Goal: Information Seeking & Learning: Learn about a topic

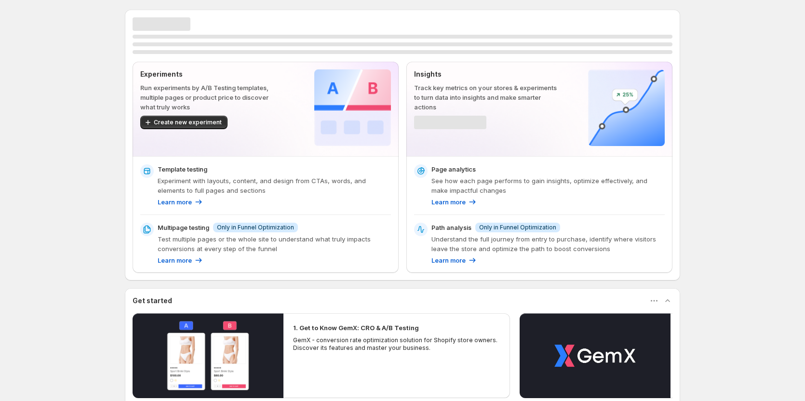
scroll to position [96, 0]
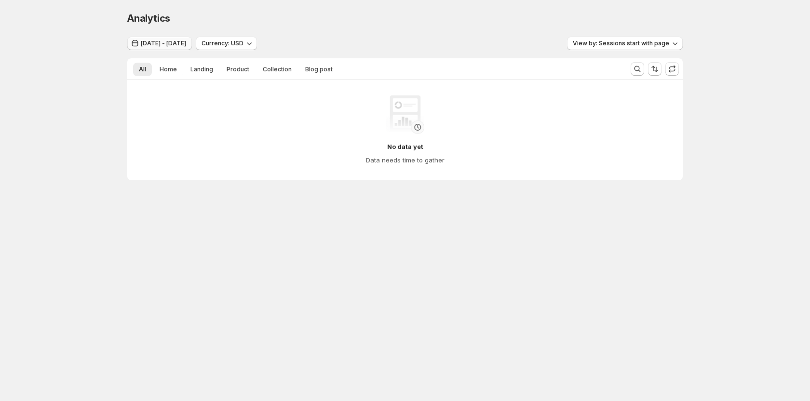
click at [172, 45] on span "Jun 17, 2025 - Jun 30, 2025" at bounding box center [163, 44] width 45 height 8
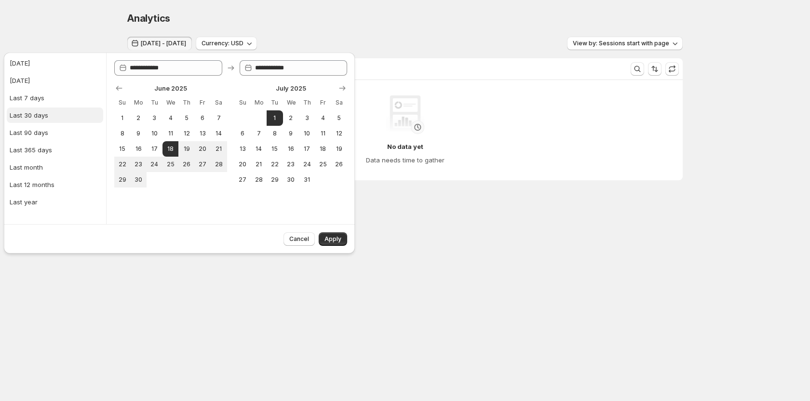
click at [31, 110] on button "Last 30 days" at bounding box center [55, 114] width 96 height 15
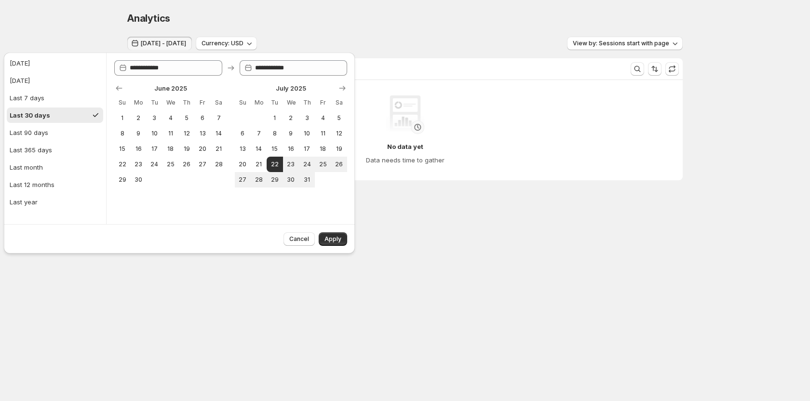
type input "**********"
click at [331, 239] on span "Apply" at bounding box center [332, 239] width 17 height 8
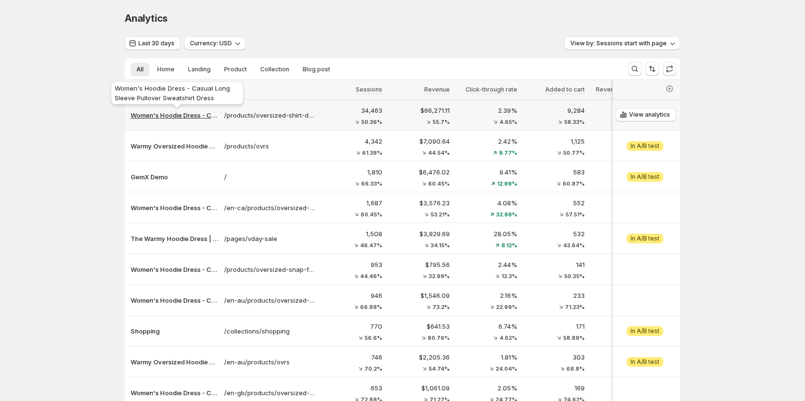
click at [193, 115] on p "Women's Hoodie Dress - Casual Long Sleeve Pullover Sweatshirt Dress" at bounding box center [175, 115] width 88 height 10
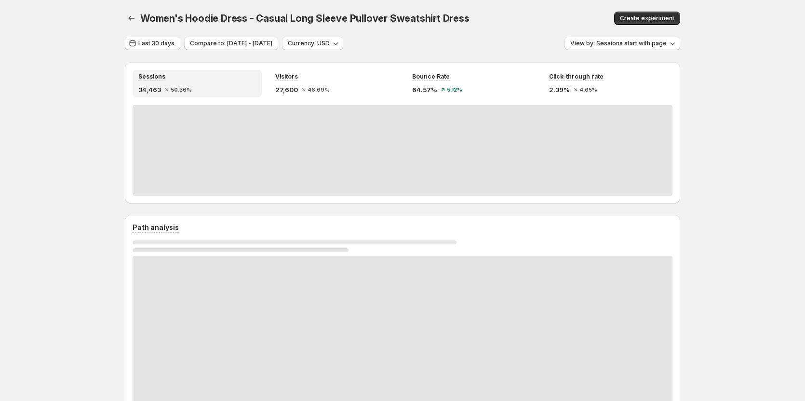
scroll to position [48, 0]
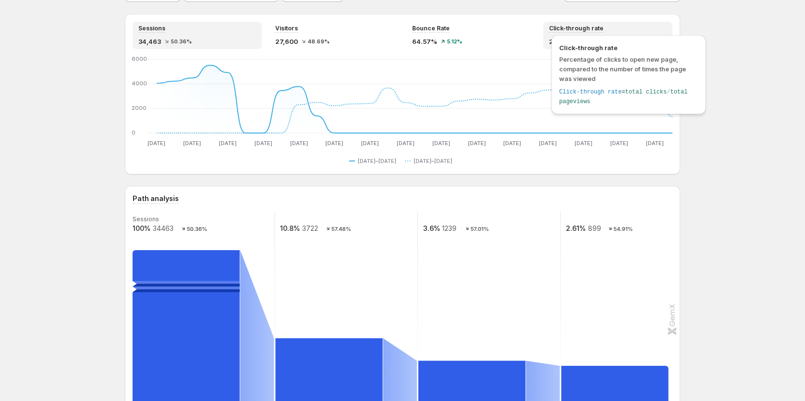
click at [580, 27] on span "Click-through rate" at bounding box center [576, 29] width 54 height 8
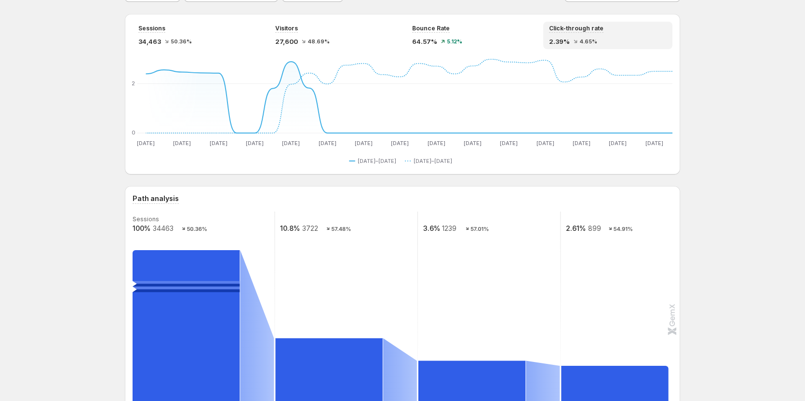
click at [594, 40] on span "4.65%" at bounding box center [588, 42] width 18 height 6
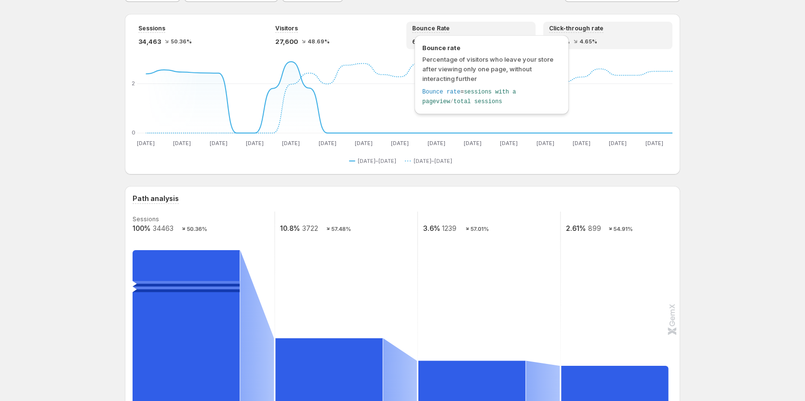
click at [419, 32] on div "Bounce Rate" at bounding box center [431, 29] width 38 height 8
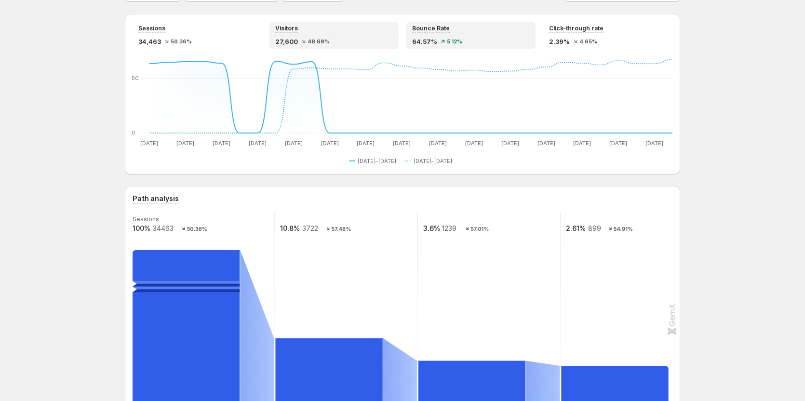
click at [293, 49] on div "Visitors 27,600 48.69%" at bounding box center [333, 35] width 129 height 27
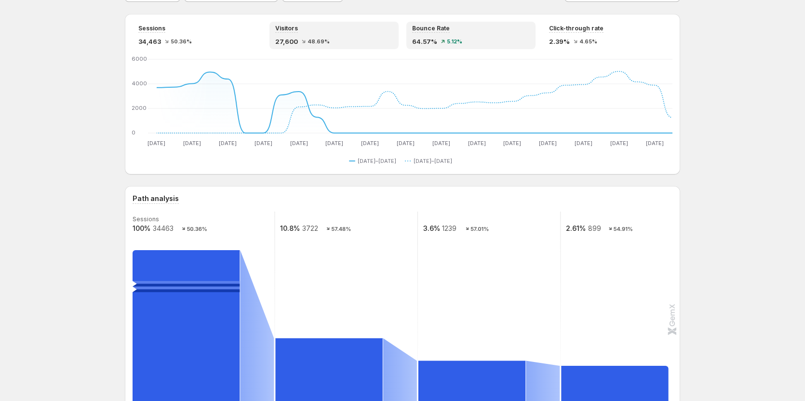
click at [444, 41] on icon at bounding box center [443, 42] width 4 height 4
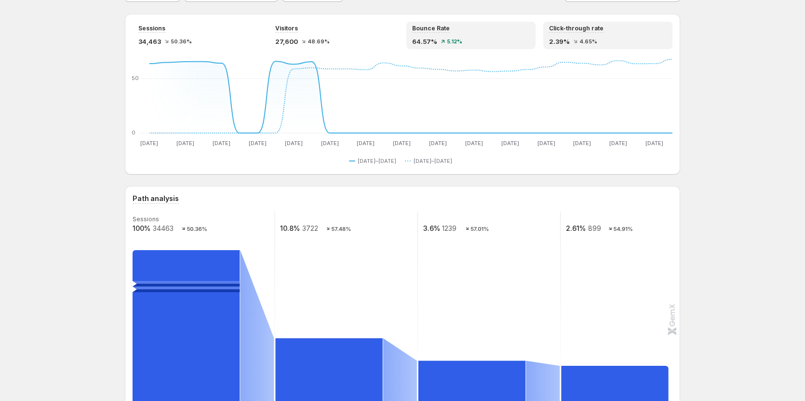
click at [584, 42] on span "4.65%" at bounding box center [588, 42] width 18 height 6
click at [453, 37] on div "64.57% 5.12%" at bounding box center [471, 42] width 118 height 10
click at [567, 44] on span "2.39%" at bounding box center [559, 42] width 21 height 10
click at [431, 49] on div "Bounce Rate 64.57% 5.12%" at bounding box center [470, 35] width 129 height 27
click at [564, 36] on div "Click-through rate 2.39% 4.65%" at bounding box center [608, 36] width 118 height 22
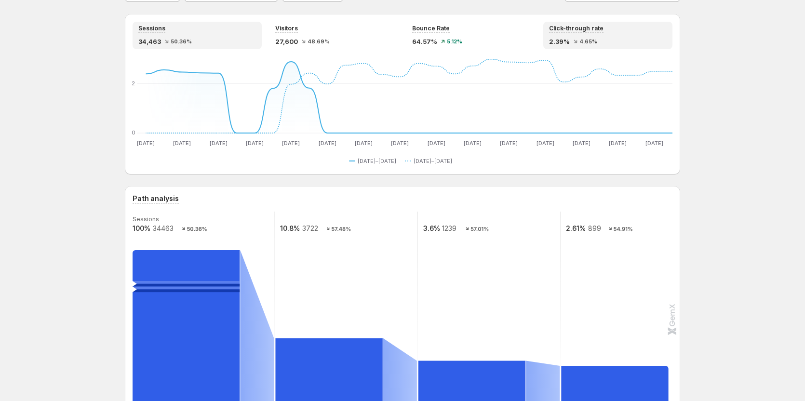
click at [160, 37] on span "34,463" at bounding box center [149, 42] width 23 height 10
click at [591, 42] on span "4.65%" at bounding box center [588, 42] width 18 height 6
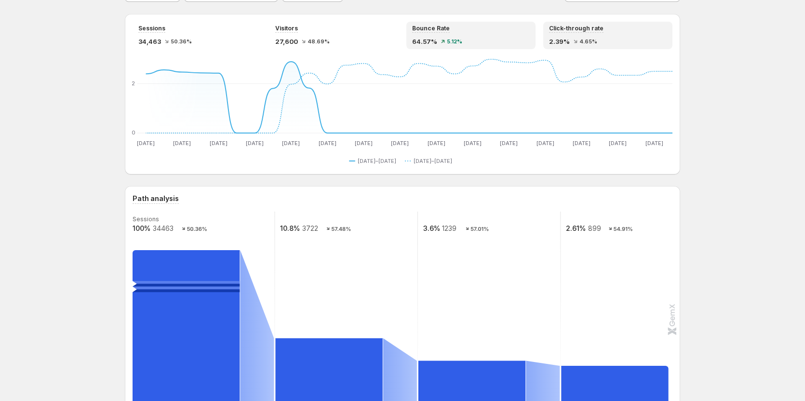
click at [437, 36] on div "Bounce Rate 64.57% 5.12%" at bounding box center [471, 36] width 118 height 22
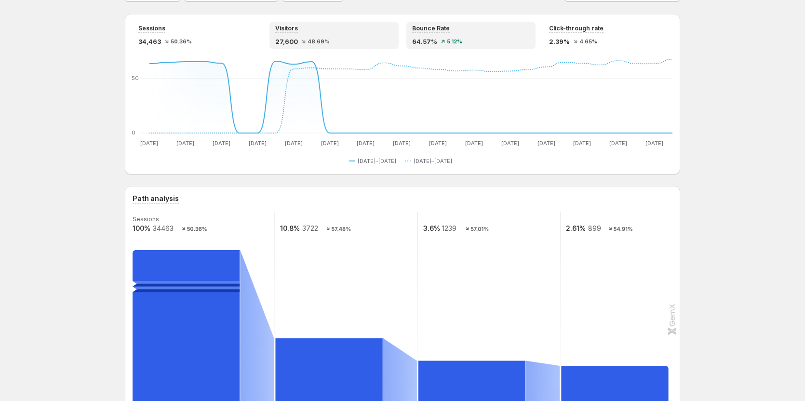
click at [324, 37] on div "27,600 48.69%" at bounding box center [334, 42] width 118 height 10
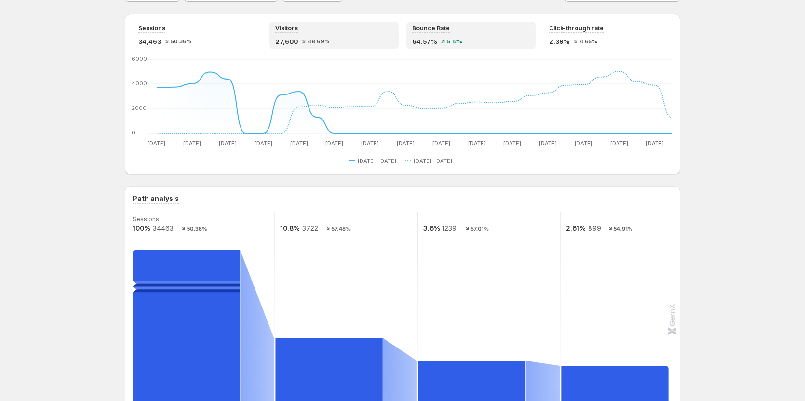
click at [450, 40] on span "5.12%" at bounding box center [454, 42] width 15 height 6
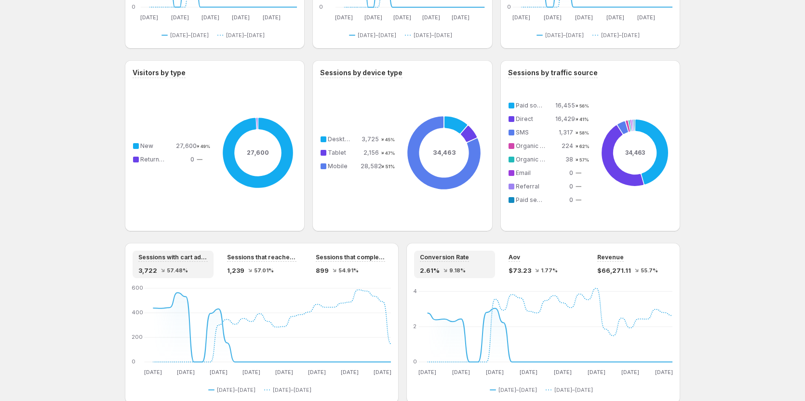
scroll to position [675, 0]
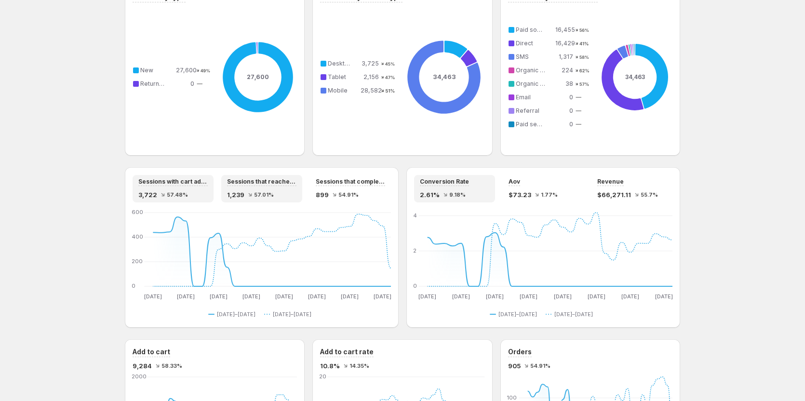
click at [248, 190] on div "1,239 57.01%" at bounding box center [261, 195] width 69 height 10
click at [357, 194] on span "54.91%" at bounding box center [348, 195] width 20 height 6
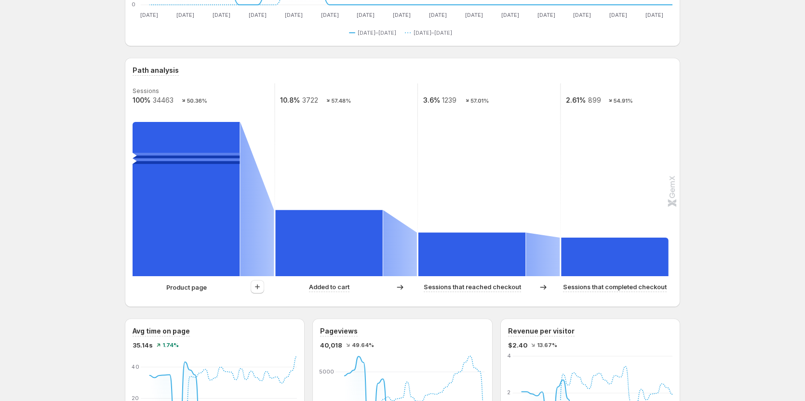
scroll to position [193, 0]
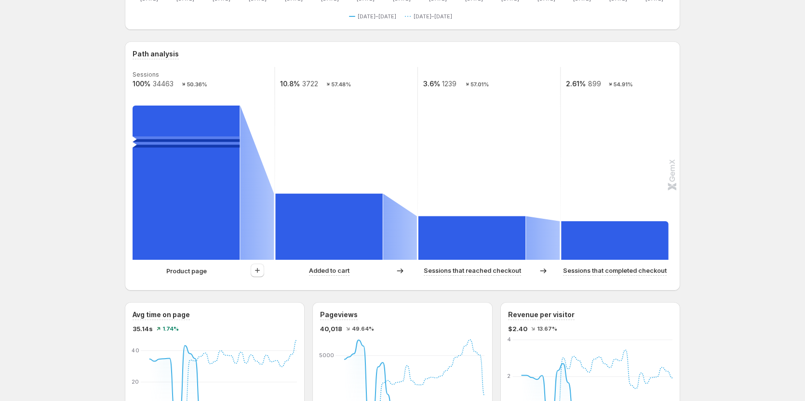
drag, startPoint x: 349, startPoint y: 163, endPoint x: 350, endPoint y: 176, distance: 12.6
click at [350, 176] on rect at bounding box center [346, 163] width 144 height 193
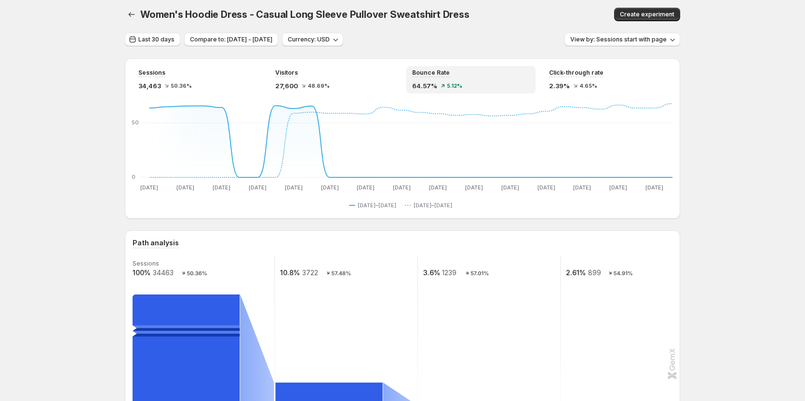
scroll to position [0, 0]
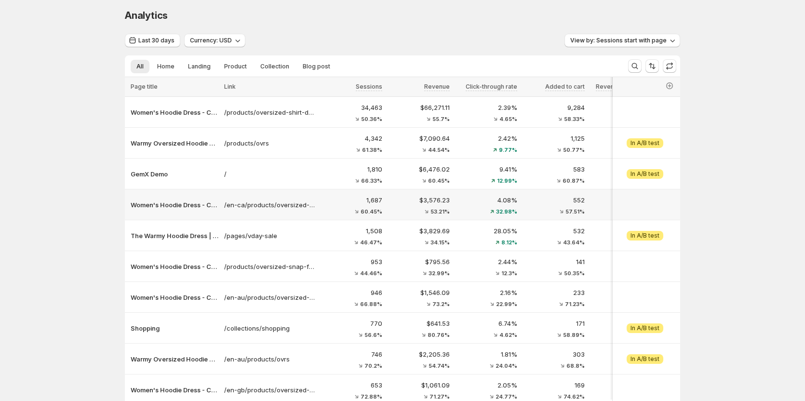
scroll to position [48, 0]
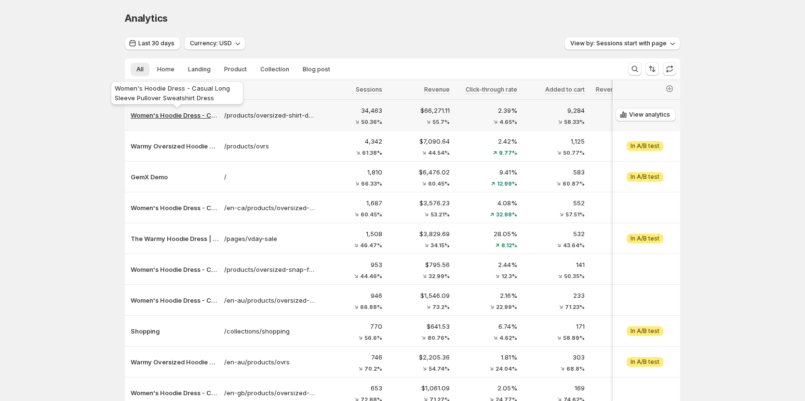
click at [193, 111] on p "Women's Hoodie Dress - Casual Long Sleeve Pullover Sweatshirt Dress" at bounding box center [175, 115] width 88 height 10
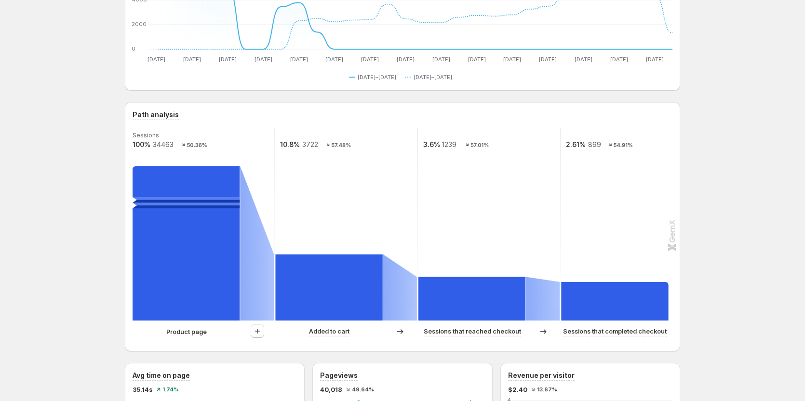
scroll to position [193, 0]
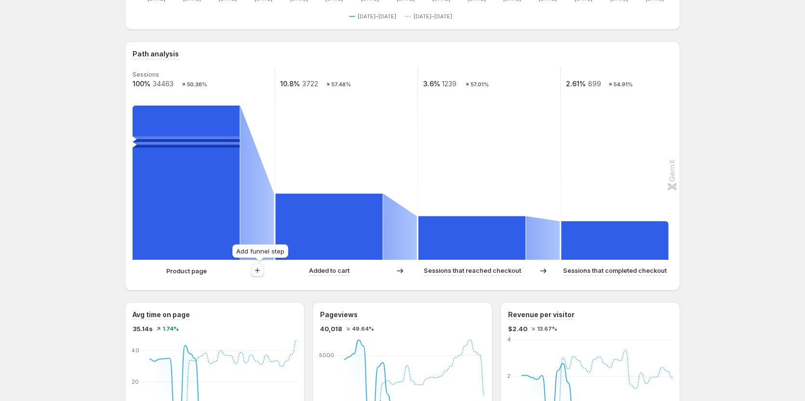
click at [258, 277] on button "button" at bounding box center [257, 270] width 13 height 13
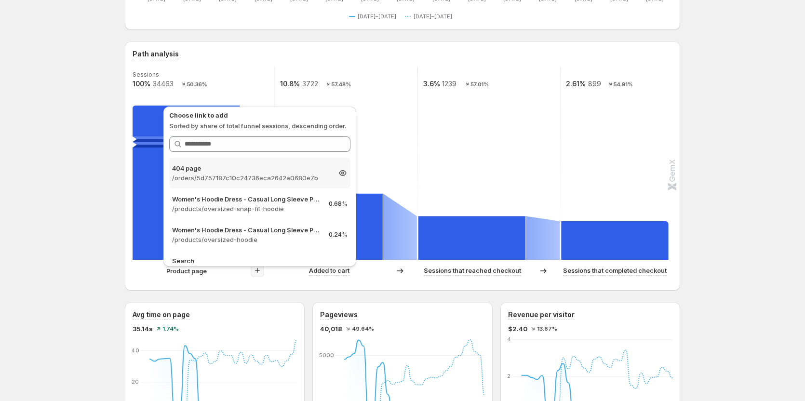
click at [265, 187] on div "404 page /orders/5d757187c10c24736eca2642e0680e7b ~0%" at bounding box center [259, 173] width 181 height 31
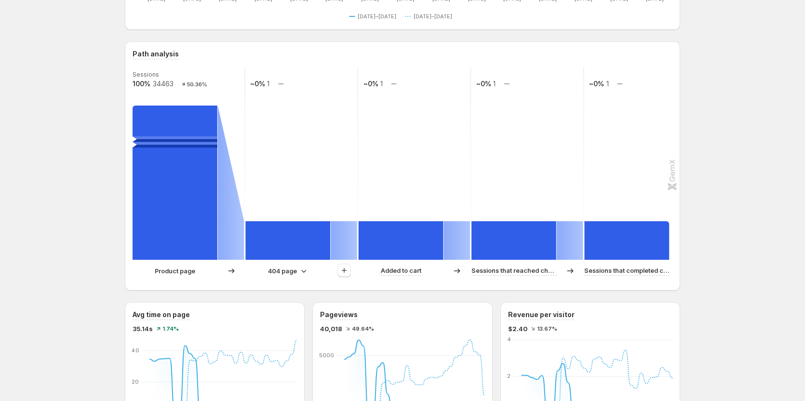
click at [292, 268] on p "404 page" at bounding box center [282, 271] width 29 height 10
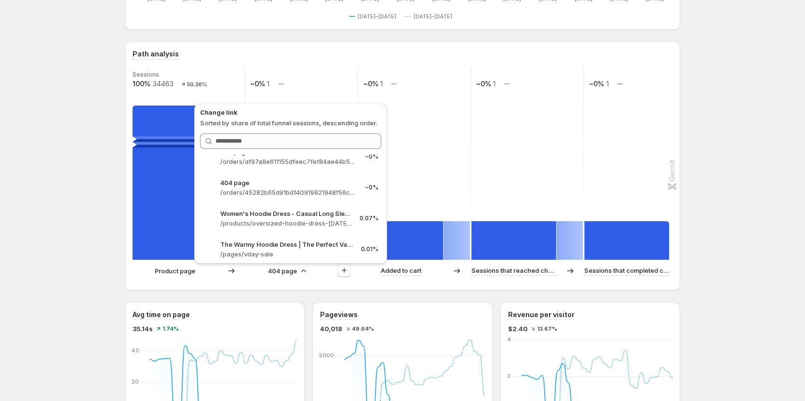
scroll to position [758, 0]
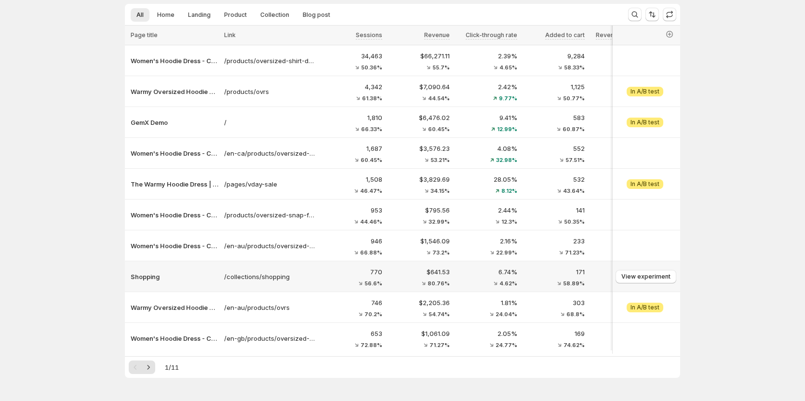
scroll to position [39, 0]
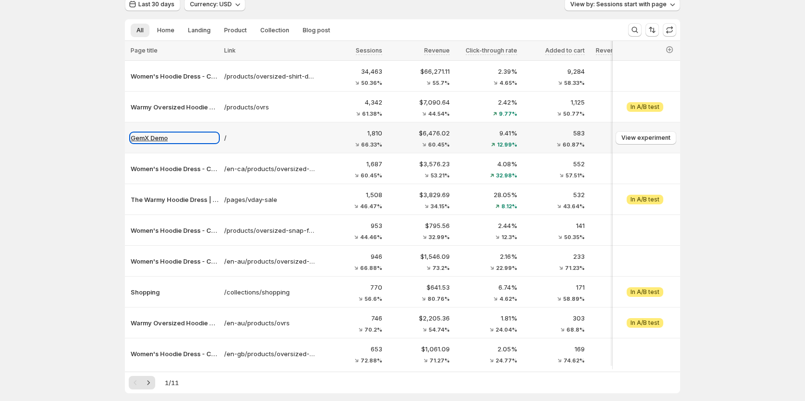
click at [146, 134] on p "GemX Demo" at bounding box center [175, 138] width 88 height 10
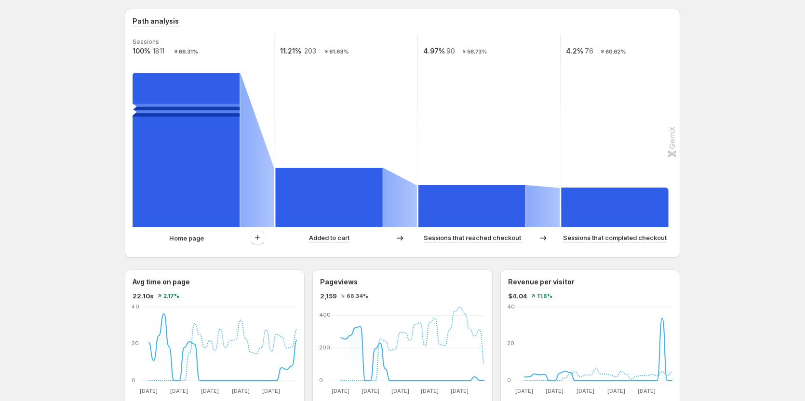
scroll to position [232, 0]
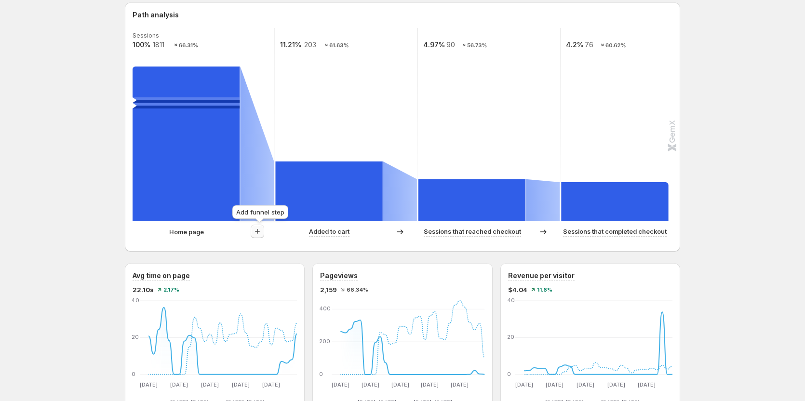
click at [258, 237] on button "button" at bounding box center [257, 231] width 13 height 13
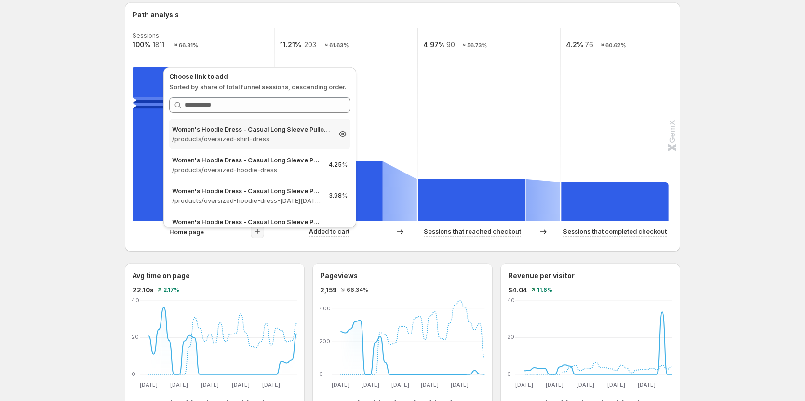
click at [261, 138] on p "/products/oversized-shirt-dress" at bounding box center [251, 139] width 158 height 10
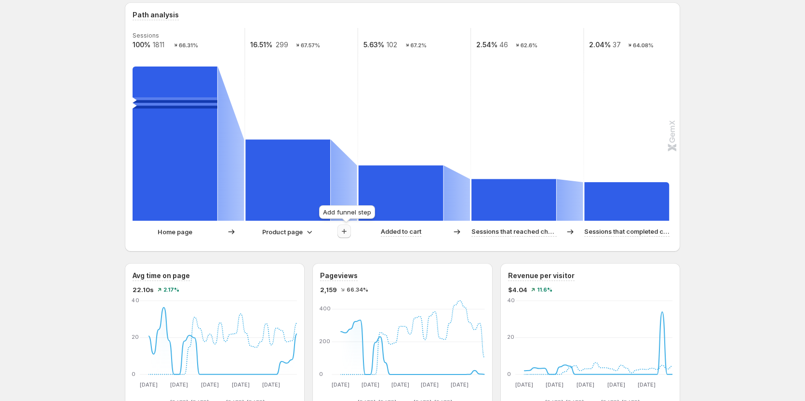
click at [347, 233] on icon "button" at bounding box center [344, 231] width 10 height 10
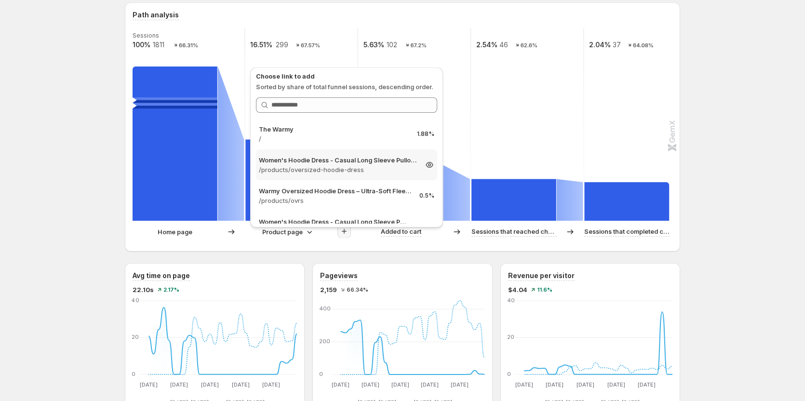
click at [335, 166] on p "/products/oversized-hoodie-dress" at bounding box center [338, 170] width 158 height 10
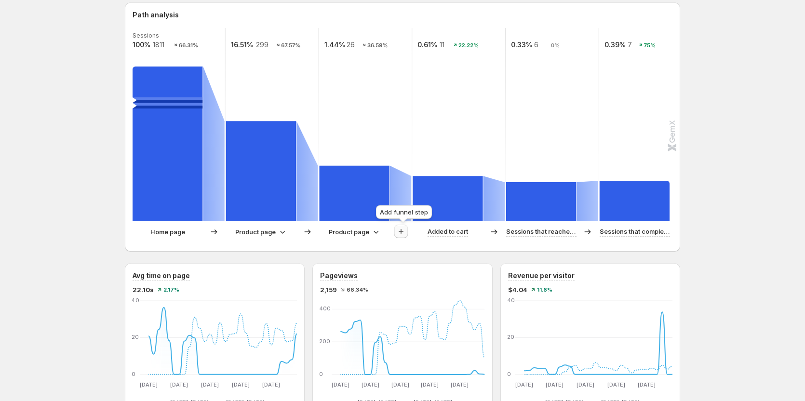
click at [398, 228] on icon "button" at bounding box center [401, 231] width 10 height 10
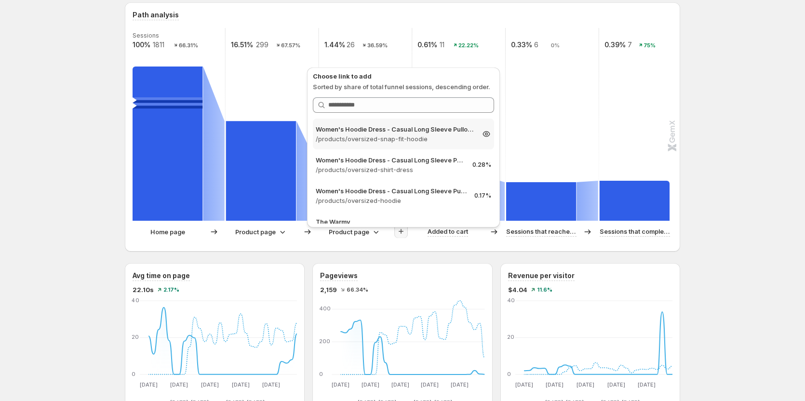
click at [387, 140] on p "/products/oversized-snap-fit-hoodie" at bounding box center [395, 139] width 158 height 10
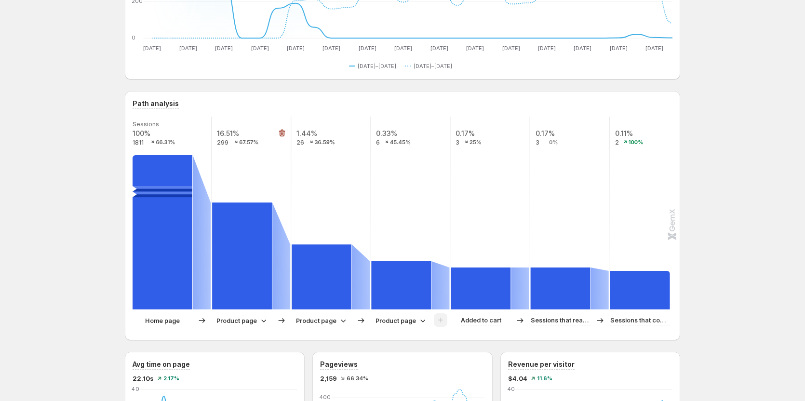
scroll to position [145, 0]
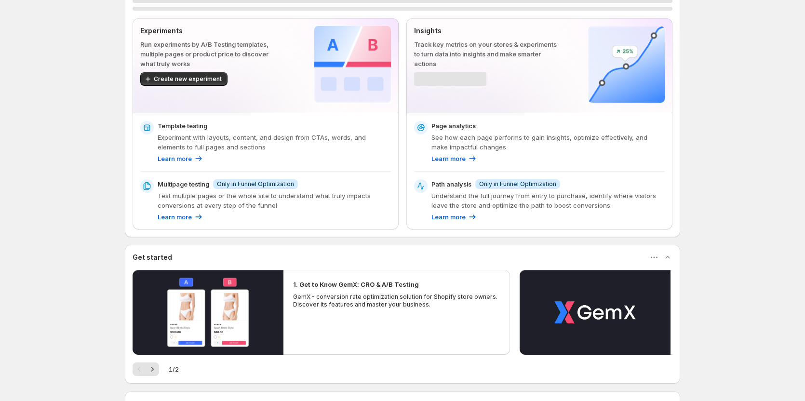
scroll to position [48, 0]
